Goal: Communication & Community: Participate in discussion

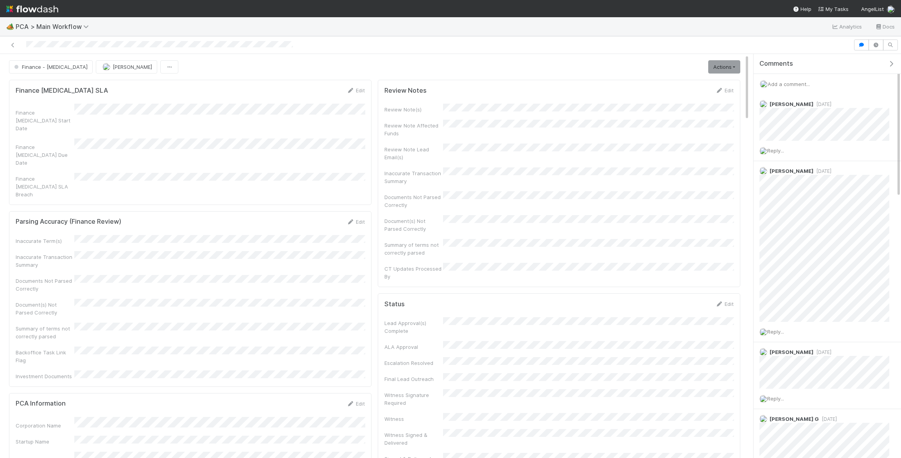
click at [793, 84] on span "Add a comment..." at bounding box center [788, 84] width 42 height 6
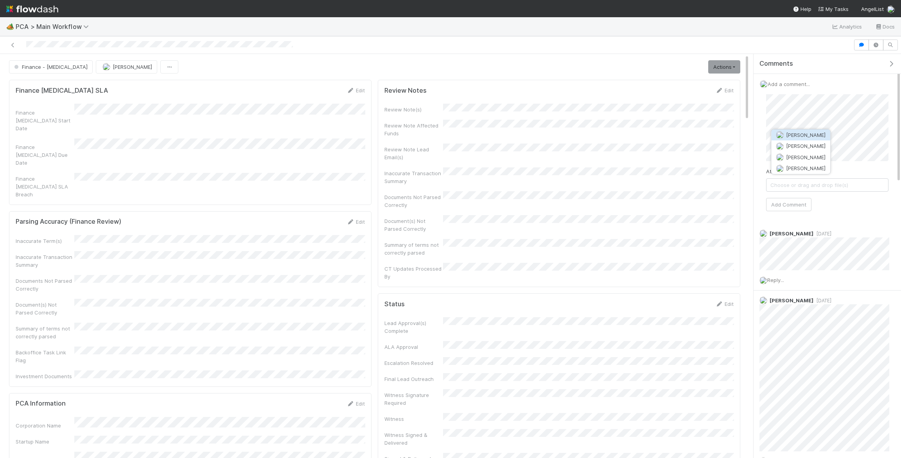
click at [815, 130] on button "[PERSON_NAME]" at bounding box center [800, 134] width 59 height 11
click at [791, 200] on button "Add Comment" at bounding box center [788, 204] width 45 height 13
